Goal: Information Seeking & Learning: Learn about a topic

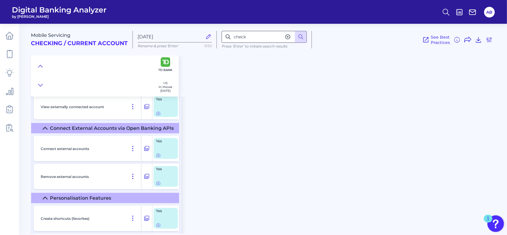
scroll to position [6310, 0]
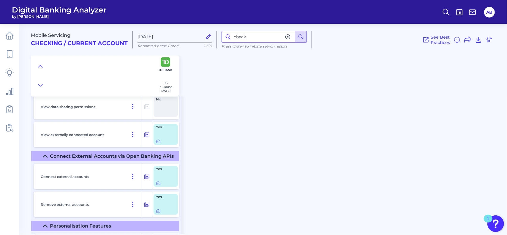
click at [244, 39] on input "check" at bounding box center [263, 37] width 85 height 12
drag, startPoint x: 269, startPoint y: 39, endPoint x: 221, endPoint y: 38, distance: 48.1
click at [221, 38] on div "checcardk Press ‘Enter’ to initiate search results" at bounding box center [264, 40] width 95 height 18
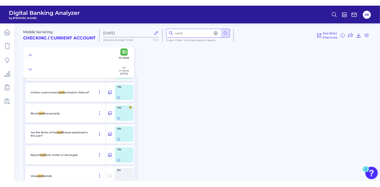
scroll to position [4920, 0]
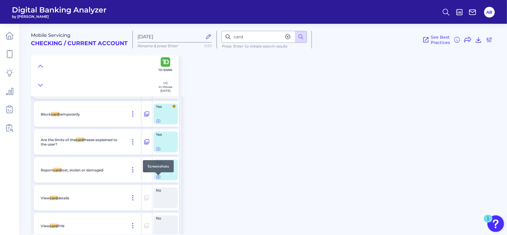
click at [156, 179] on icon at bounding box center [158, 176] width 5 height 5
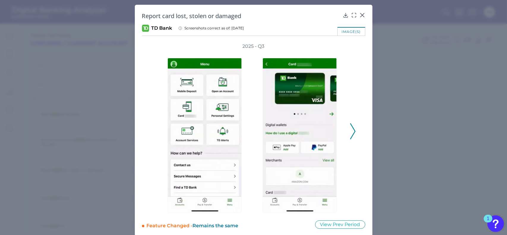
click at [353, 135] on icon at bounding box center [352, 131] width 5 height 16
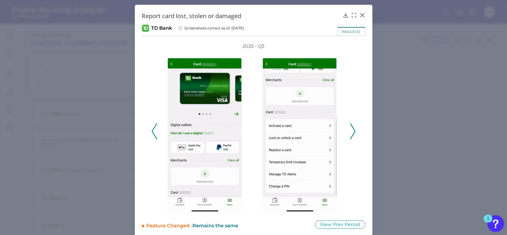
click at [352, 135] on icon at bounding box center [352, 131] width 5 height 16
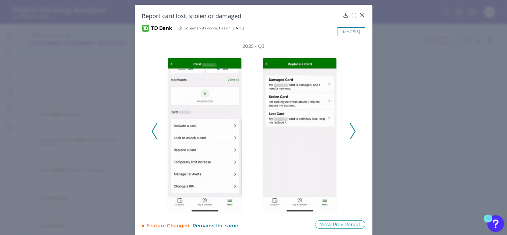
click at [350, 136] on icon at bounding box center [352, 131] width 5 height 16
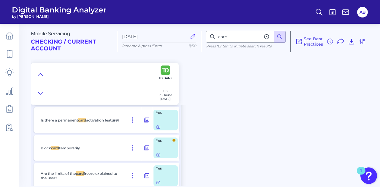
scroll to position [4890, 0]
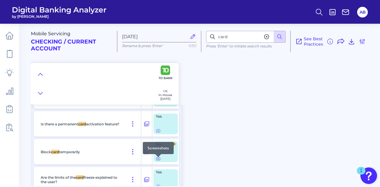
click at [157, 161] on icon at bounding box center [158, 158] width 5 height 5
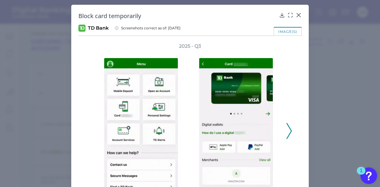
click at [289, 133] on polyline at bounding box center [289, 130] width 4 height 15
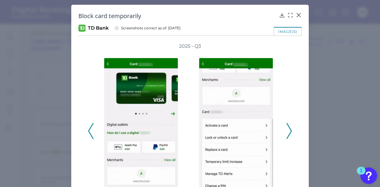
click at [287, 133] on icon at bounding box center [288, 131] width 5 height 16
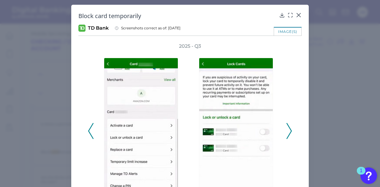
scroll to position [0, 0]
click at [298, 12] on icon at bounding box center [299, 15] width 6 height 6
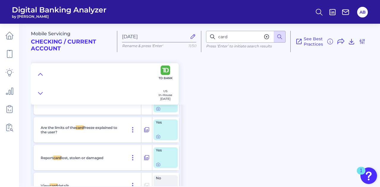
scroll to position [4949, 0]
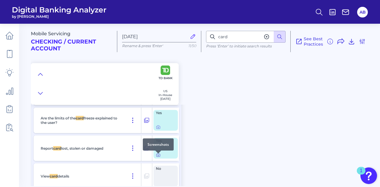
click at [158, 158] on icon at bounding box center [158, 155] width 5 height 5
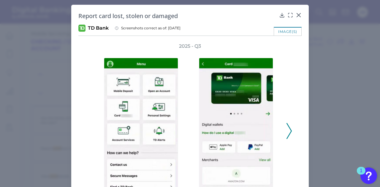
click at [288, 129] on icon at bounding box center [288, 131] width 5 height 16
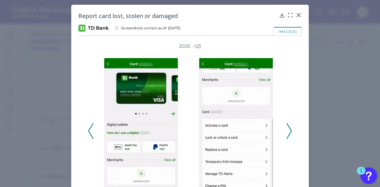
click at [288, 129] on icon at bounding box center [288, 131] width 5 height 16
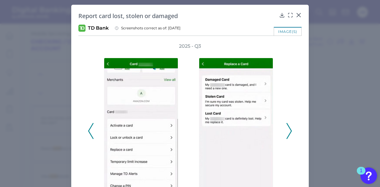
click at [289, 129] on icon at bounding box center [288, 131] width 5 height 16
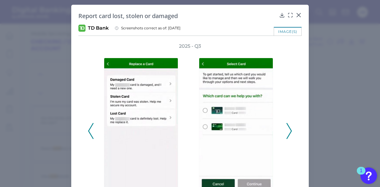
drag, startPoint x: 299, startPoint y: 14, endPoint x: 149, endPoint y: 99, distance: 172.0
click at [201, 73] on div "Report card lost, stolen or damaged TD Bank Screenshots correct as of: [DATE] i…" at bounding box center [189, 120] width 237 height 231
click at [91, 134] on icon at bounding box center [90, 131] width 5 height 16
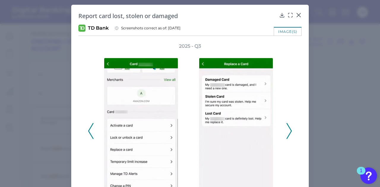
click at [91, 134] on icon at bounding box center [90, 131] width 5 height 16
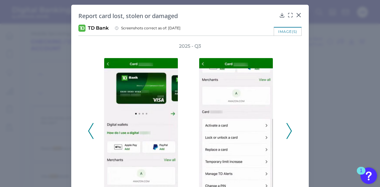
click at [91, 134] on icon at bounding box center [90, 131] width 5 height 16
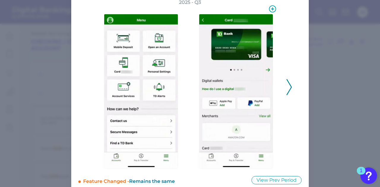
scroll to position [53, 0]
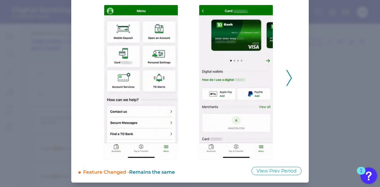
click at [286, 76] on icon at bounding box center [288, 78] width 5 height 16
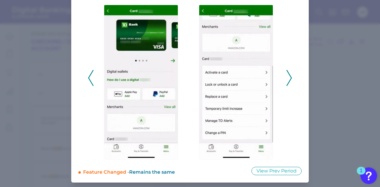
click at [287, 74] on icon at bounding box center [288, 78] width 5 height 16
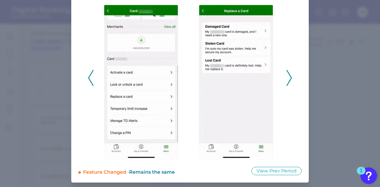
click at [287, 74] on icon at bounding box center [288, 78] width 5 height 16
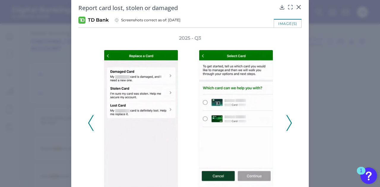
scroll to position [0, 0]
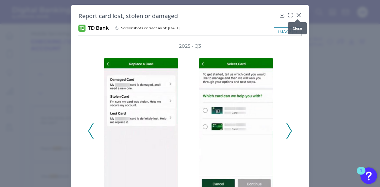
click at [298, 15] on icon at bounding box center [299, 15] width 4 height 4
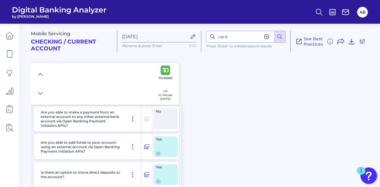
scroll to position [4415, 0]
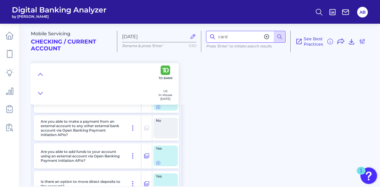
click at [241, 37] on input "card" at bounding box center [246, 37] width 80 height 12
type input "c"
type input "account"
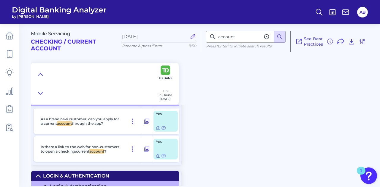
scroll to position [776, 0]
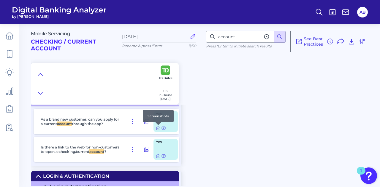
click at [159, 129] on icon at bounding box center [158, 128] width 1 height 1
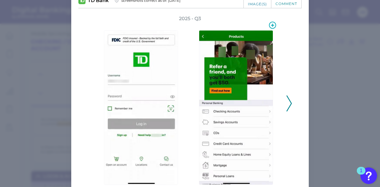
scroll to position [46, 0]
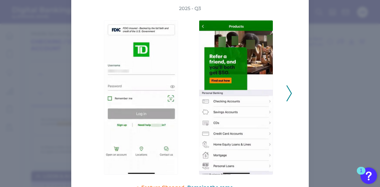
click at [284, 98] on div "2025 - Q3" at bounding box center [190, 90] width 204 height 170
click at [287, 95] on icon at bounding box center [288, 93] width 5 height 16
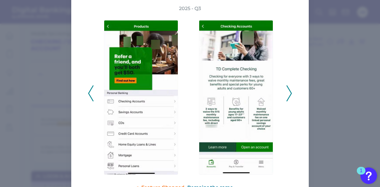
click at [288, 95] on icon at bounding box center [288, 93] width 5 height 16
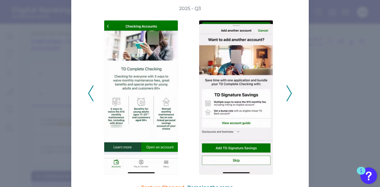
drag, startPoint x: 288, startPoint y: 95, endPoint x: 291, endPoint y: 105, distance: 11.0
drag, startPoint x: 291, startPoint y: 105, endPoint x: 294, endPoint y: 89, distance: 16.4
click at [294, 89] on div "2025 - Q3" at bounding box center [189, 90] width 223 height 170
click at [290, 90] on icon at bounding box center [288, 93] width 5 height 16
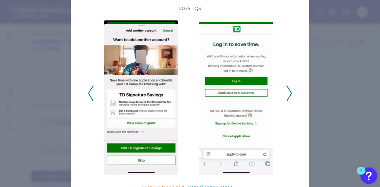
click at [290, 90] on icon at bounding box center [288, 93] width 5 height 16
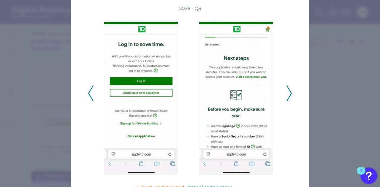
click at [290, 90] on icon at bounding box center [288, 93] width 5 height 16
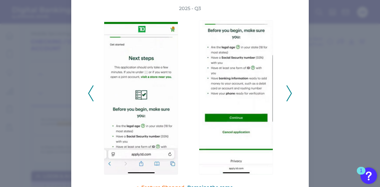
click at [290, 90] on icon at bounding box center [288, 93] width 5 height 16
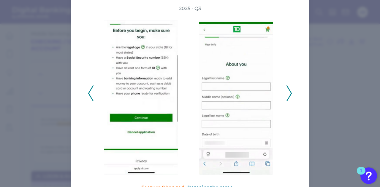
click at [290, 90] on icon at bounding box center [288, 93] width 5 height 16
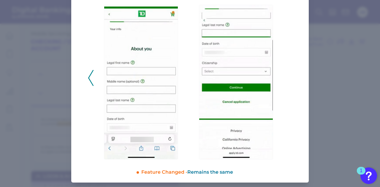
scroll to position [61, 0]
click at [90, 78] on icon at bounding box center [90, 78] width 5 height 16
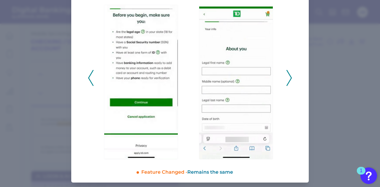
click at [90, 78] on icon at bounding box center [90, 78] width 5 height 16
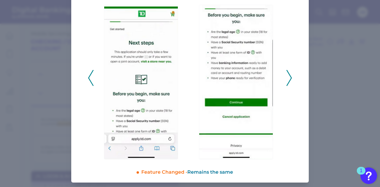
click at [90, 78] on icon at bounding box center [90, 78] width 5 height 16
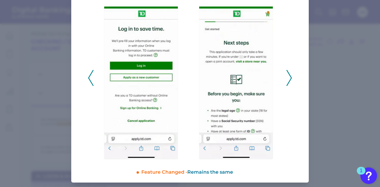
click at [287, 79] on icon at bounding box center [288, 78] width 5 height 16
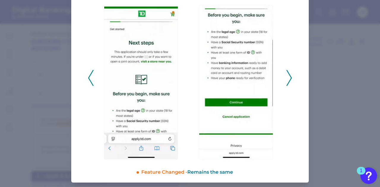
click at [287, 79] on icon at bounding box center [288, 78] width 5 height 16
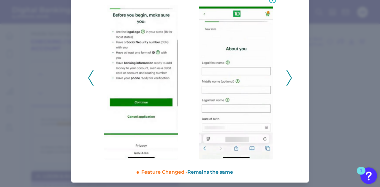
drag, startPoint x: 287, startPoint y: 79, endPoint x: 235, endPoint y: 42, distance: 64.7
click at [235, 42] on div at bounding box center [190, 77] width 190 height 163
click at [289, 77] on polyline at bounding box center [289, 77] width 4 height 15
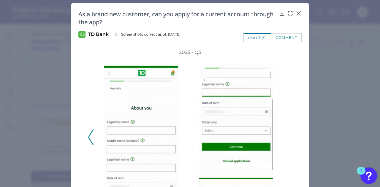
scroll to position [0, 0]
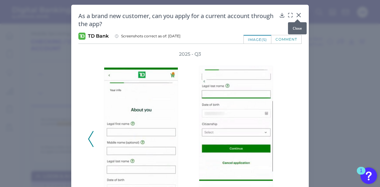
click at [299, 14] on icon at bounding box center [299, 15] width 4 height 4
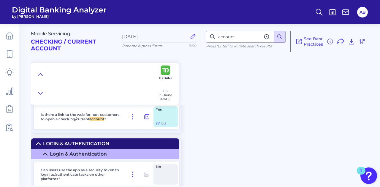
scroll to position [808, 0]
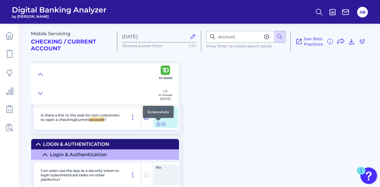
click at [158, 124] on icon at bounding box center [158, 124] width 5 height 5
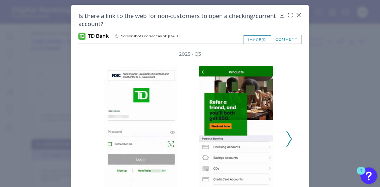
click at [288, 133] on icon at bounding box center [288, 139] width 5 height 16
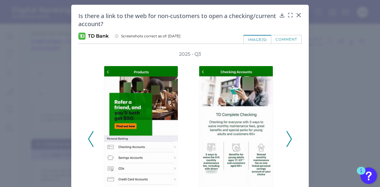
click at [288, 133] on icon at bounding box center [288, 139] width 5 height 16
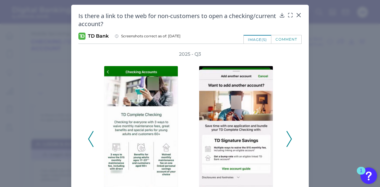
click at [288, 133] on icon at bounding box center [288, 139] width 5 height 16
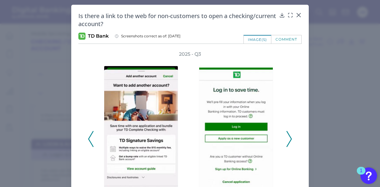
click at [288, 133] on icon at bounding box center [288, 139] width 5 height 16
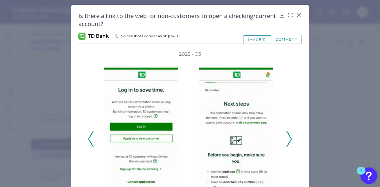
click at [288, 133] on icon at bounding box center [288, 139] width 5 height 16
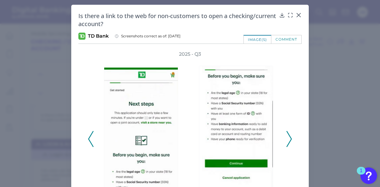
click at [288, 133] on icon at bounding box center [288, 139] width 5 height 16
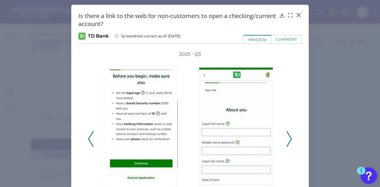
click at [288, 133] on icon at bounding box center [288, 139] width 5 height 16
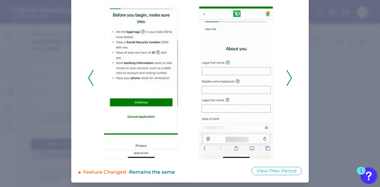
click at [289, 79] on polyline at bounding box center [289, 77] width 4 height 15
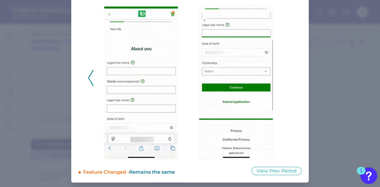
click at [88, 79] on icon at bounding box center [90, 78] width 5 height 16
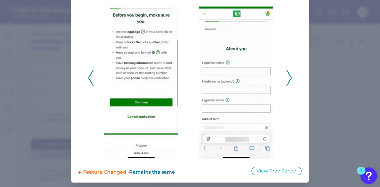
scroll to position [2, 0]
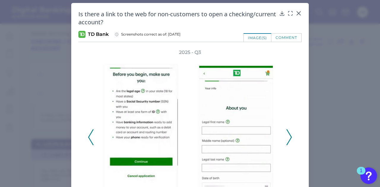
click at [301, 13] on div "Is there a link to the web for non-customers to open a checking/current account…" at bounding box center [189, 122] width 237 height 239
click at [296, 12] on icon at bounding box center [299, 13] width 6 height 6
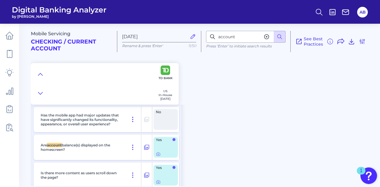
scroll to position [1116, 0]
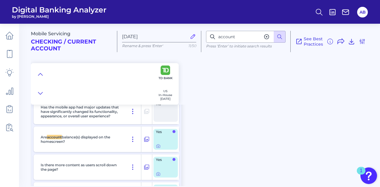
click at [183, 153] on div "Mobile Servicing Checking / Current Account [DATE] Rename & press 'Enter' 11/50…" at bounding box center [205, 102] width 349 height 167
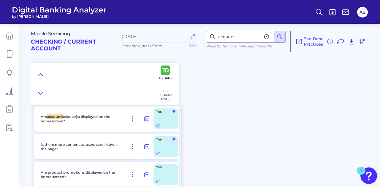
scroll to position [1145, 0]
click at [158, 152] on div at bounding box center [158, 150] width 6 height 6
click at [158, 155] on icon at bounding box center [158, 153] width 4 height 3
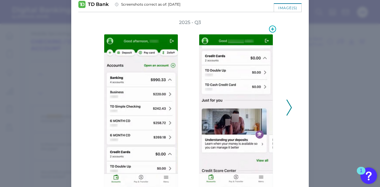
scroll to position [45, 0]
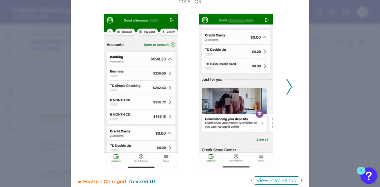
click at [286, 92] on icon at bounding box center [288, 87] width 5 height 16
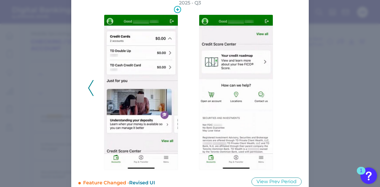
scroll to position [43, 0]
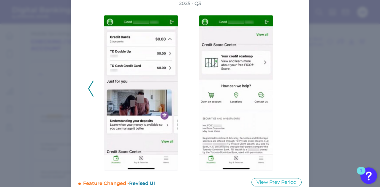
click at [88, 88] on polyline at bounding box center [90, 88] width 4 height 15
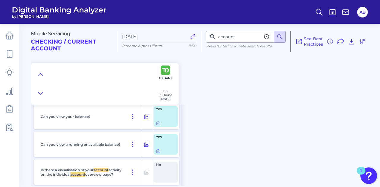
scroll to position [1579, 0]
click at [158, 123] on icon at bounding box center [158, 123] width 5 height 5
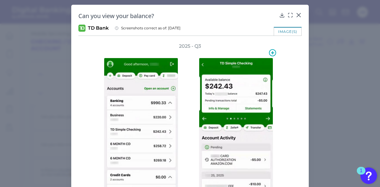
scroll to position [0, 0]
click at [297, 15] on icon at bounding box center [299, 15] width 4 height 4
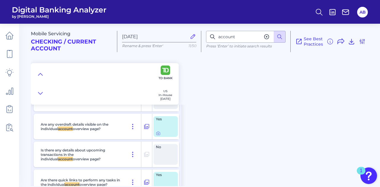
scroll to position [1654, 0]
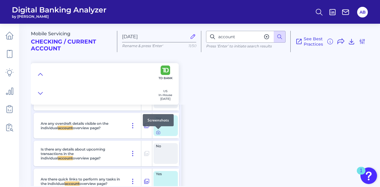
click at [158, 133] on icon at bounding box center [158, 132] width 5 height 5
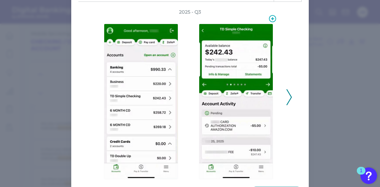
scroll to position [47, 0]
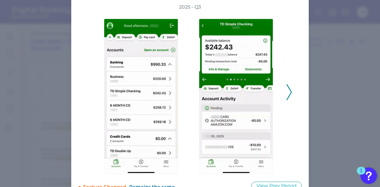
click at [289, 100] on icon at bounding box center [288, 92] width 5 height 16
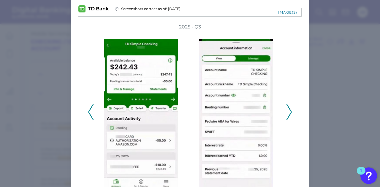
scroll to position [0, 0]
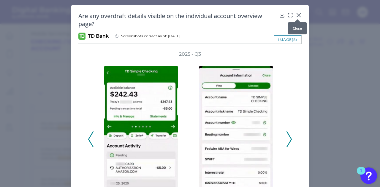
click at [298, 16] on icon at bounding box center [299, 15] width 4 height 4
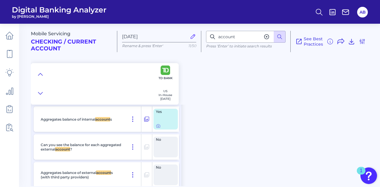
scroll to position [1844, 0]
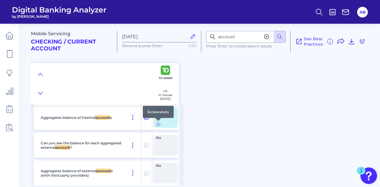
click at [158, 124] on div at bounding box center [158, 121] width 6 height 6
click at [160, 125] on icon at bounding box center [158, 124] width 4 height 3
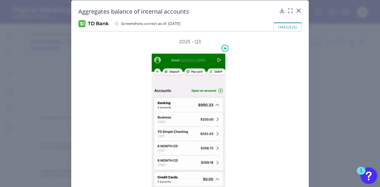
scroll to position [4, 0]
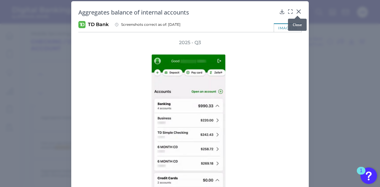
click at [297, 10] on icon at bounding box center [299, 12] width 6 height 6
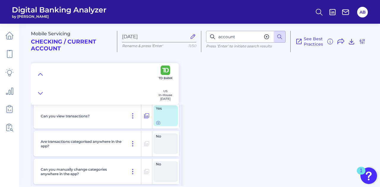
scroll to position [1953, 0]
click at [159, 122] on div at bounding box center [158, 120] width 6 height 6
click at [159, 125] on icon at bounding box center [158, 123] width 4 height 3
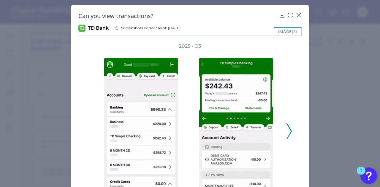
click at [299, 16] on icon at bounding box center [299, 15] width 6 height 6
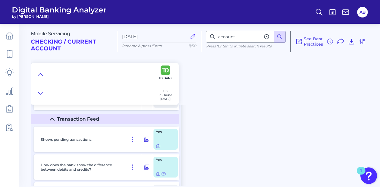
scroll to position [2083, 0]
click at [156, 145] on div at bounding box center [158, 143] width 6 height 6
click at [159, 147] on icon at bounding box center [158, 146] width 5 height 5
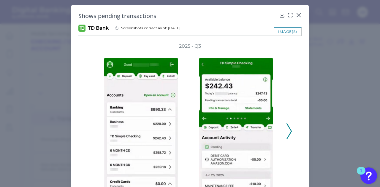
click at [287, 130] on icon at bounding box center [288, 131] width 5 height 16
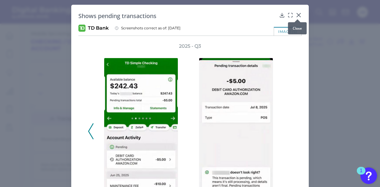
click at [299, 17] on div at bounding box center [297, 19] width 6 height 6
click at [298, 13] on icon at bounding box center [299, 15] width 6 height 6
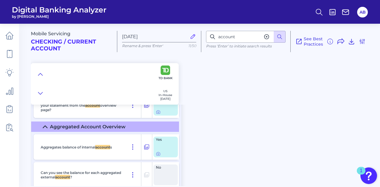
scroll to position [1814, 0]
click at [161, 156] on div at bounding box center [166, 154] width 20 height 5
click at [159, 153] on div at bounding box center [158, 151] width 6 height 6
click at [159, 155] on icon at bounding box center [158, 154] width 1 height 1
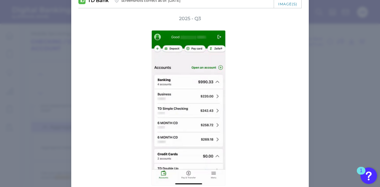
scroll to position [0, 0]
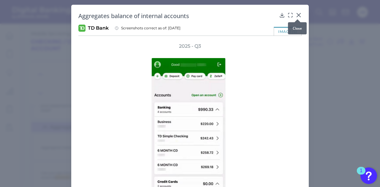
click at [298, 15] on icon at bounding box center [299, 15] width 4 height 4
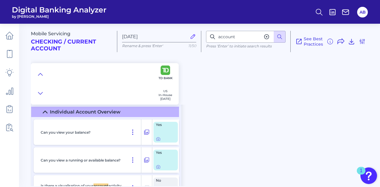
scroll to position [1564, 0]
click at [158, 139] on icon at bounding box center [158, 139] width 5 height 5
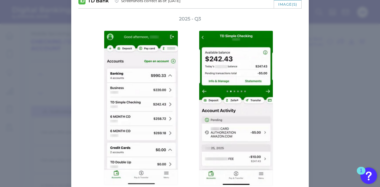
scroll to position [0, 0]
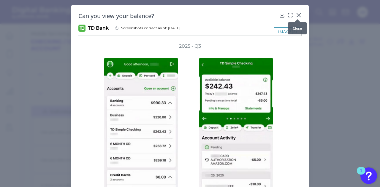
click at [298, 15] on icon at bounding box center [299, 15] width 4 height 4
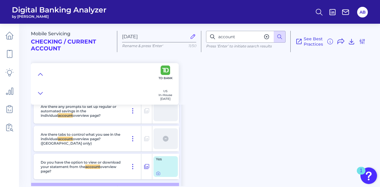
scroll to position [1752, 0]
click at [156, 174] on icon at bounding box center [158, 174] width 5 height 5
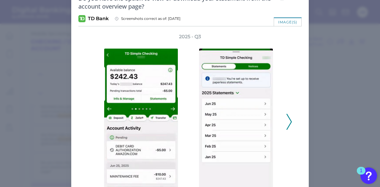
scroll to position [0, 0]
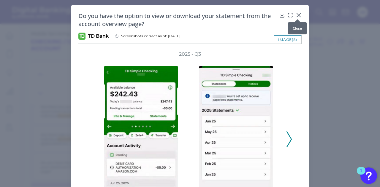
click at [298, 13] on icon at bounding box center [299, 15] width 6 height 6
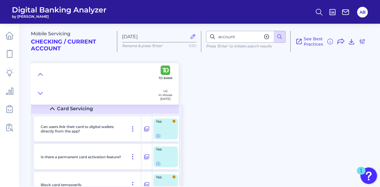
scroll to position [4858, 0]
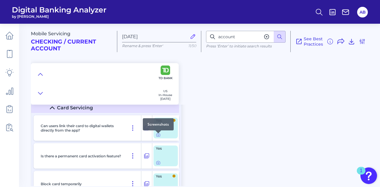
click at [155, 135] on div at bounding box center [158, 134] width 6 height 6
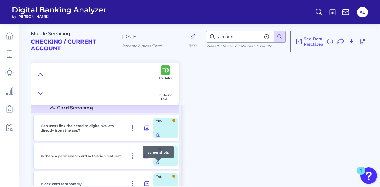
click at [160, 165] on icon at bounding box center [158, 162] width 4 height 3
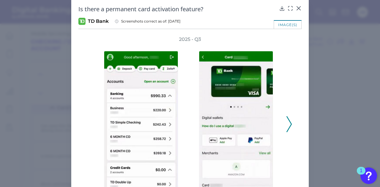
scroll to position [0, 0]
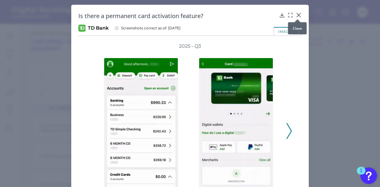
click at [297, 18] on div at bounding box center [297, 19] width 6 height 6
click at [297, 14] on icon at bounding box center [299, 15] width 6 height 6
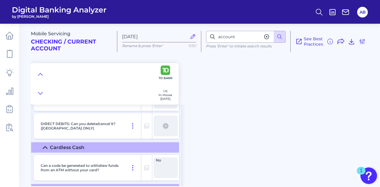
scroll to position [4760, 0]
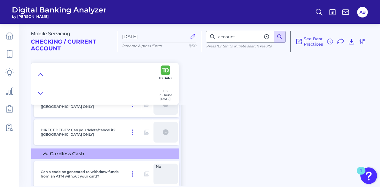
click at [275, 37] on button at bounding box center [280, 37] width 12 height 12
click at [283, 37] on icon at bounding box center [280, 37] width 6 height 6
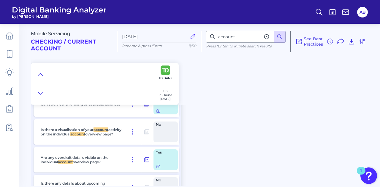
scroll to position [1620, 0]
click at [156, 167] on icon at bounding box center [158, 166] width 5 height 5
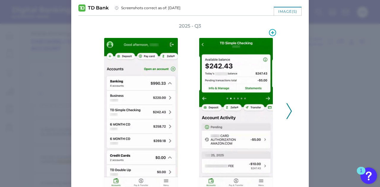
scroll to position [28, 0]
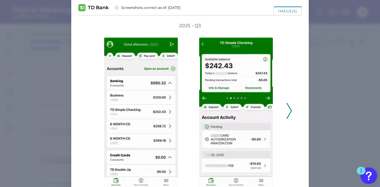
click at [287, 116] on polyline at bounding box center [289, 111] width 4 height 15
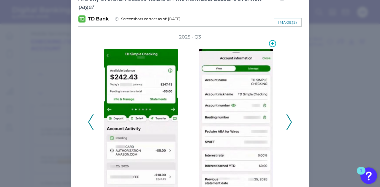
scroll to position [30, 0]
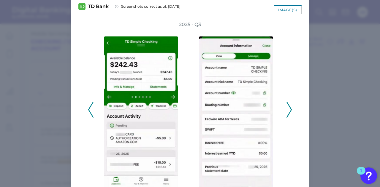
click at [92, 113] on icon at bounding box center [90, 110] width 5 height 16
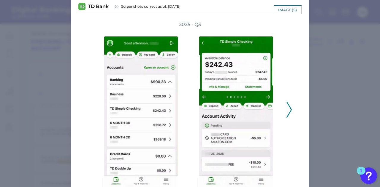
click at [90, 114] on div "2025 - Q3" at bounding box center [190, 106] width 204 height 171
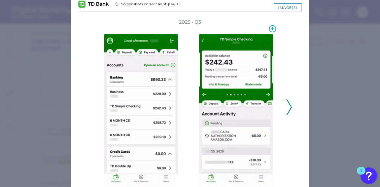
scroll to position [3, 0]
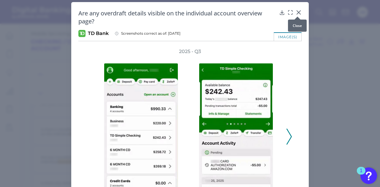
click at [297, 15] on div at bounding box center [297, 17] width 6 height 6
click at [297, 11] on icon at bounding box center [299, 12] width 6 height 6
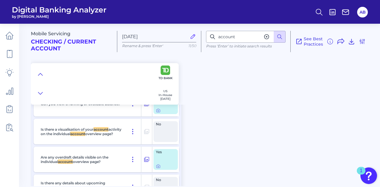
scroll to position [1590, 0]
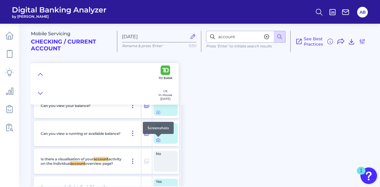
click at [158, 140] on icon at bounding box center [158, 140] width 5 height 5
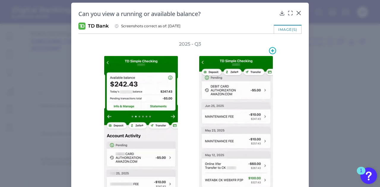
scroll to position [0, 0]
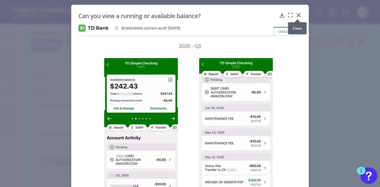
click at [297, 15] on icon at bounding box center [299, 15] width 4 height 4
